Goal: Task Accomplishment & Management: Use online tool/utility

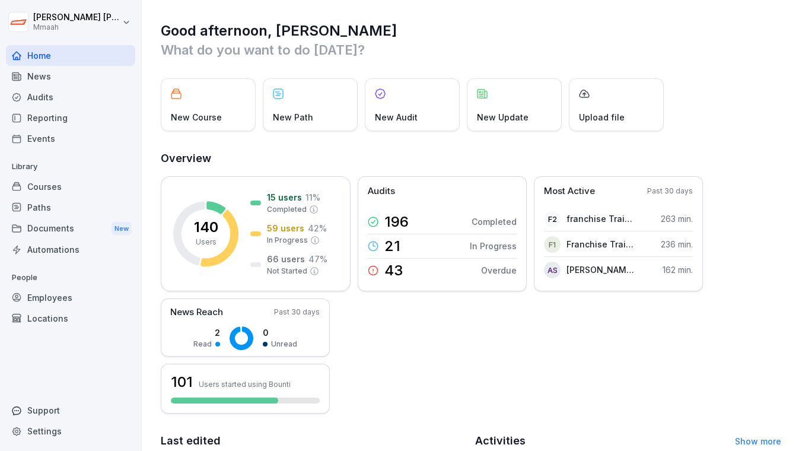
click at [49, 103] on div "Audits" at bounding box center [70, 97] width 129 height 21
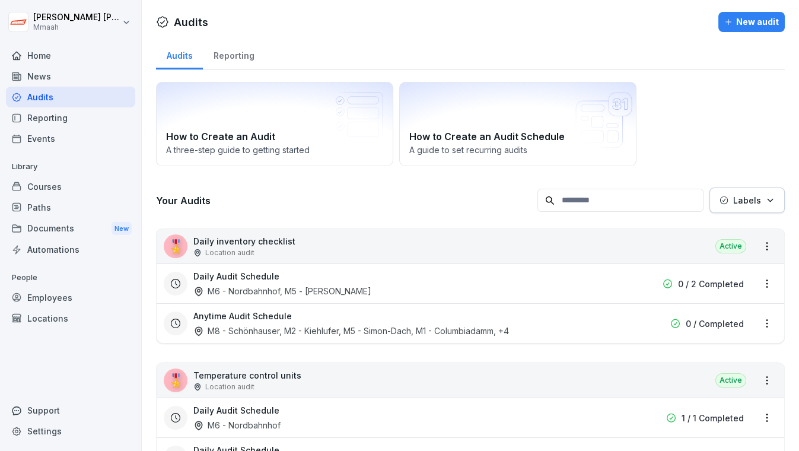
click at [49, 103] on div "Audits" at bounding box center [70, 97] width 129 height 21
click at [706, 91] on div "How to Create an Audit A three-step guide to getting started How to Create an A…" at bounding box center [470, 124] width 629 height 84
click at [53, 300] on div "Employees" at bounding box center [70, 297] width 129 height 21
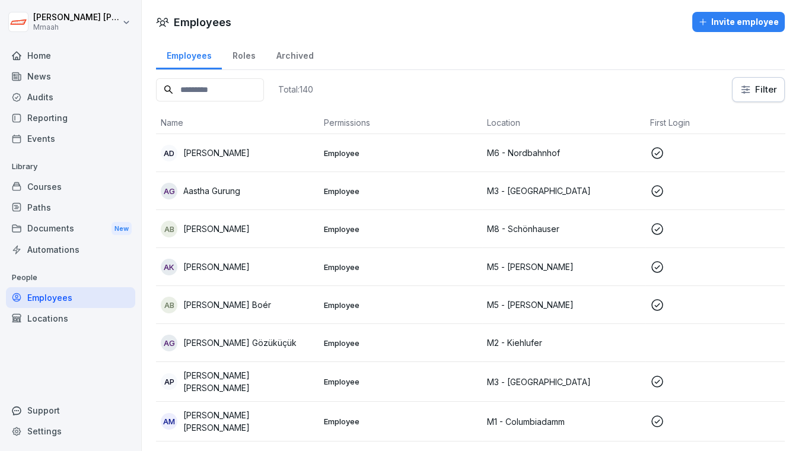
click at [203, 91] on input at bounding box center [210, 89] width 108 height 23
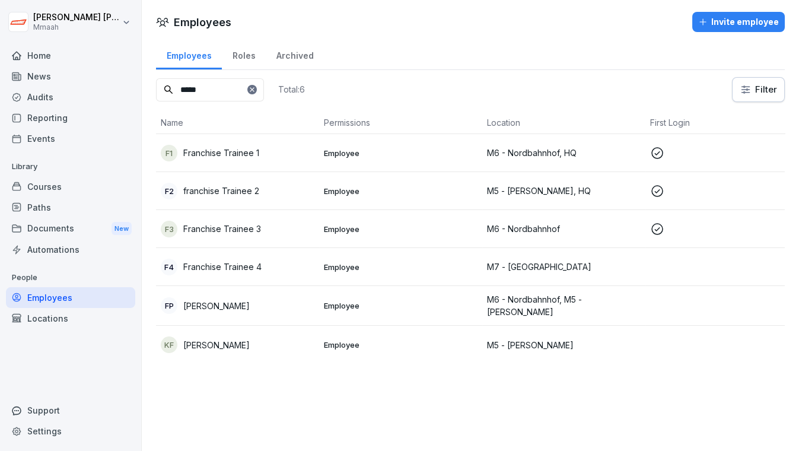
type input "*****"
click at [266, 228] on div "F3 Franchise Trainee 3" at bounding box center [238, 229] width 154 height 17
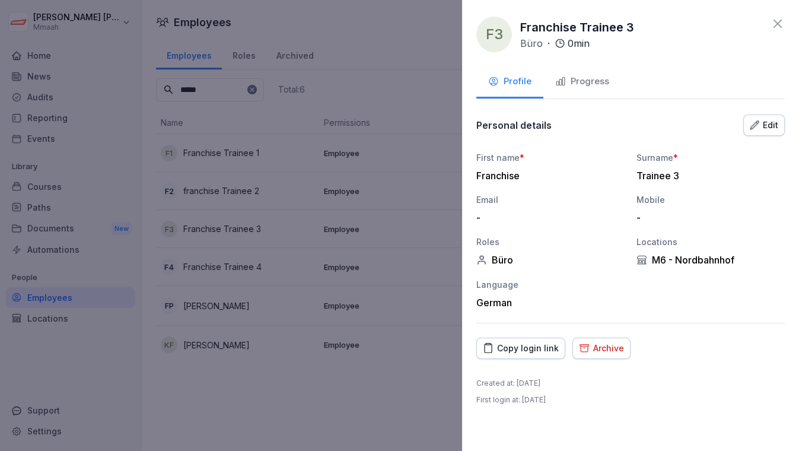
click at [513, 337] on button "Copy login link" at bounding box center [520, 347] width 89 height 21
click at [525, 343] on div "Copy login link" at bounding box center [521, 348] width 76 height 13
click at [294, 382] on div at bounding box center [399, 225] width 799 height 451
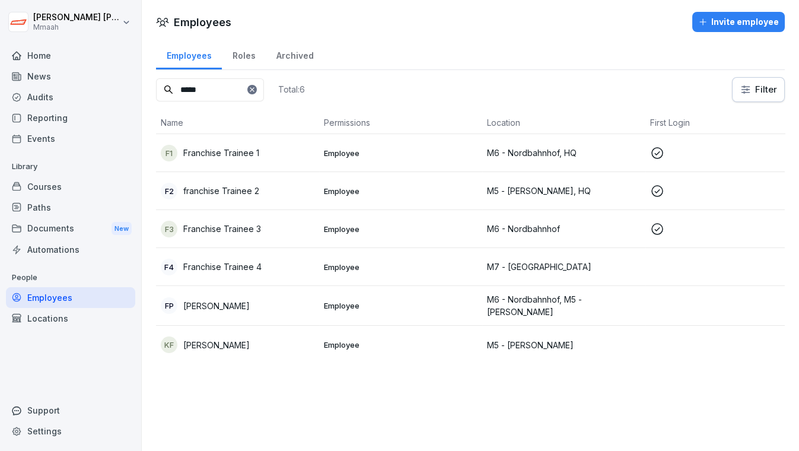
click at [254, 262] on p "Franchise Trainee 4" at bounding box center [222, 266] width 78 height 12
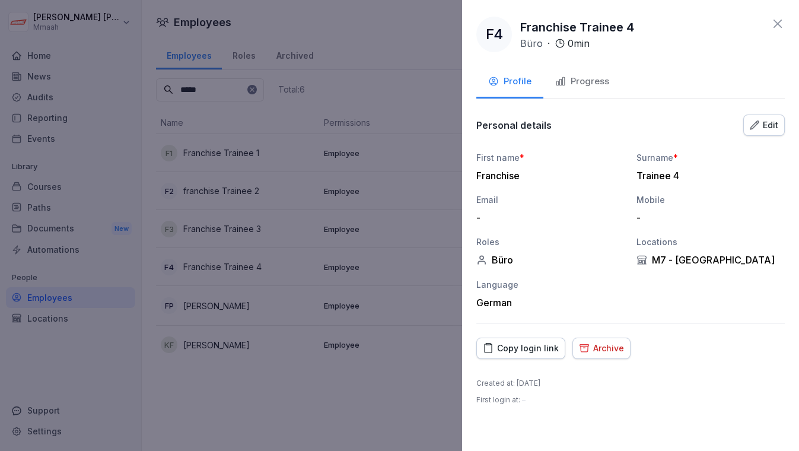
click at [537, 346] on div "Copy login link" at bounding box center [521, 348] width 76 height 13
click at [513, 348] on div "Copy login link" at bounding box center [521, 348] width 76 height 13
click at [531, 352] on div "Copy login link" at bounding box center [521, 348] width 76 height 13
click at [515, 345] on div "Copy login link" at bounding box center [521, 348] width 76 height 13
